Goal: Find contact information: Find contact information

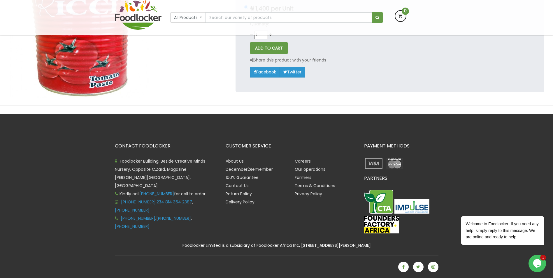
click at [538, 262] on icon "$i18n('chat', 'chat_widget')" at bounding box center [538, 263] width 8 height 9
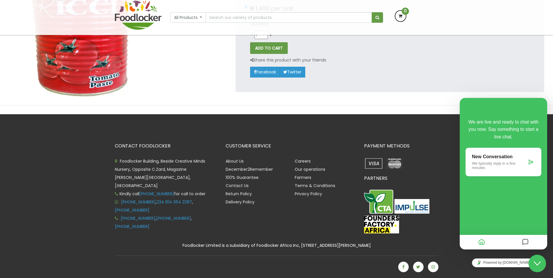
click at [514, 170] on p "We typically reply in a few minutes" at bounding box center [499, 165] width 55 height 9
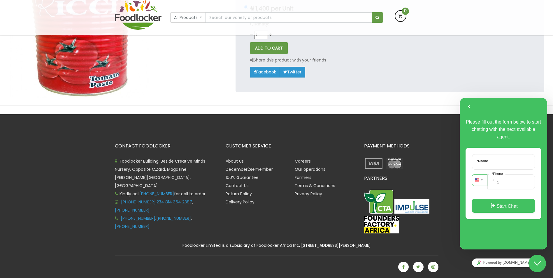
click at [478, 183] on button "button" at bounding box center [479, 180] width 15 height 12
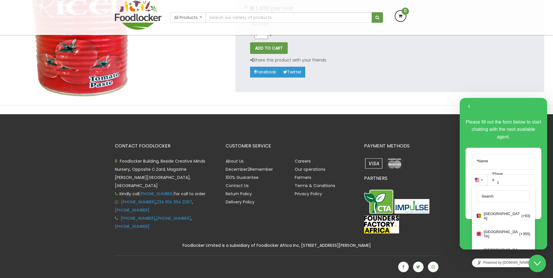
click at [207, 230] on div "CONTACT FOODLOCKER Foodlocker Building, Beside Creative Minds Nursery, Opposite…" at bounding box center [166, 190] width 111 height 92
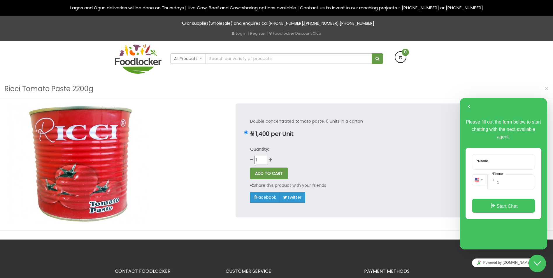
drag, startPoint x: 264, startPoint y: 21, endPoint x: 301, endPoint y: 23, distance: 36.9
click at [301, 23] on p "For supplies(wholesale) and enquires call [PHONE_NUMBER] , [PHONE_NUMBER] , [PH…" at bounding box center [277, 23] width 324 height 7
copy p "[PHONE_NUMBER]"
click at [305, 21] on link "[PHONE_NUMBER]" at bounding box center [321, 23] width 35 height 6
drag, startPoint x: 304, startPoint y: 21, endPoint x: 342, endPoint y: 24, distance: 38.3
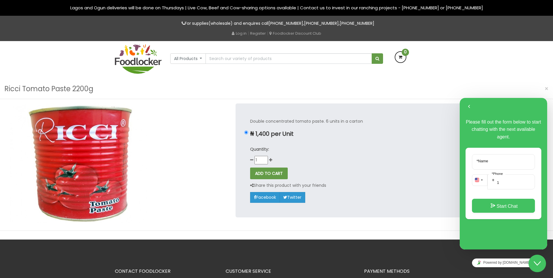
click at [342, 24] on p "For supplies(wholesale) and enquires call [PHONE_NUMBER] , [PHONE_NUMBER] , [PH…" at bounding box center [277, 23] width 324 height 7
copy p "[PHONE_NUMBER]"
drag, startPoint x: 391, startPoint y: 20, endPoint x: 350, endPoint y: 21, distance: 41.1
click at [350, 21] on div "For supplies(wholesale) and enquires call [PHONE_NUMBER] , [PHONE_NUMBER] , [PH…" at bounding box center [277, 28] width 324 height 25
drag, startPoint x: 350, startPoint y: 21, endPoint x: 406, endPoint y: 27, distance: 56.1
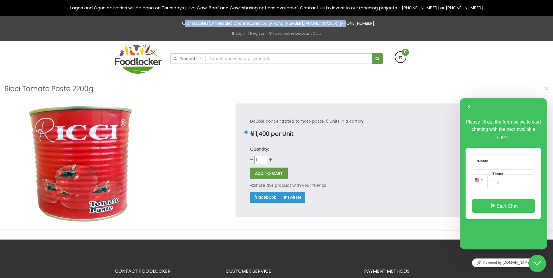
click at [409, 27] on div "For supplies(wholesale) and enquires call [PHONE_NUMBER] , [PHONE_NUMBER] , [PH…" at bounding box center [277, 25] width 333 height 10
drag, startPoint x: 387, startPoint y: 24, endPoint x: 345, endPoint y: 23, distance: 42.0
click at [345, 23] on p "For supplies(wholesale) and enquires call [PHONE_NUMBER] , [PHONE_NUMBER] , [PH…" at bounding box center [277, 23] width 324 height 7
copy link "[PHONE_NUMBER]"
